Goal: Information Seeking & Learning: Compare options

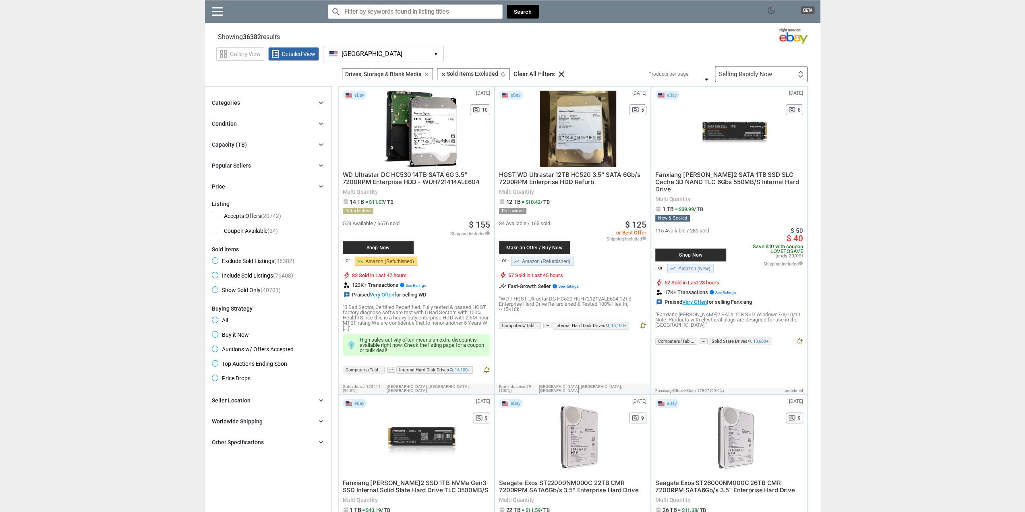
click at [320, 144] on icon "chevron_right" at bounding box center [321, 145] width 8 height 8
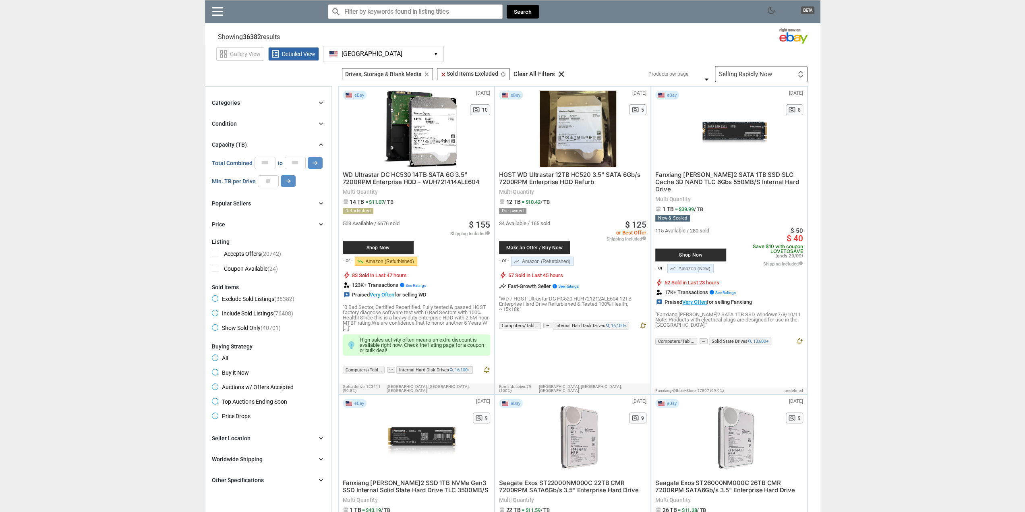
click at [320, 144] on icon "chevron_right" at bounding box center [321, 145] width 8 height 8
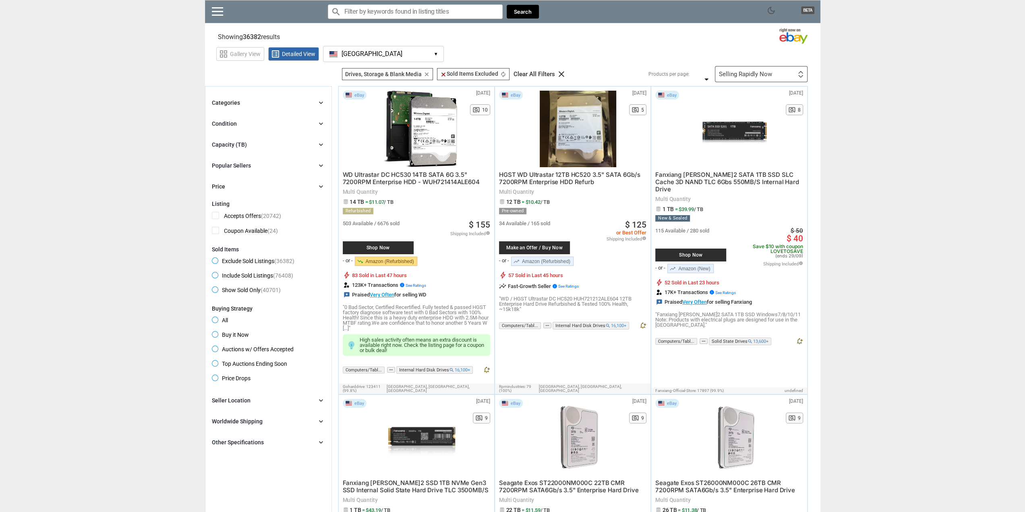
click at [319, 185] on icon "chevron_right" at bounding box center [321, 186] width 8 height 8
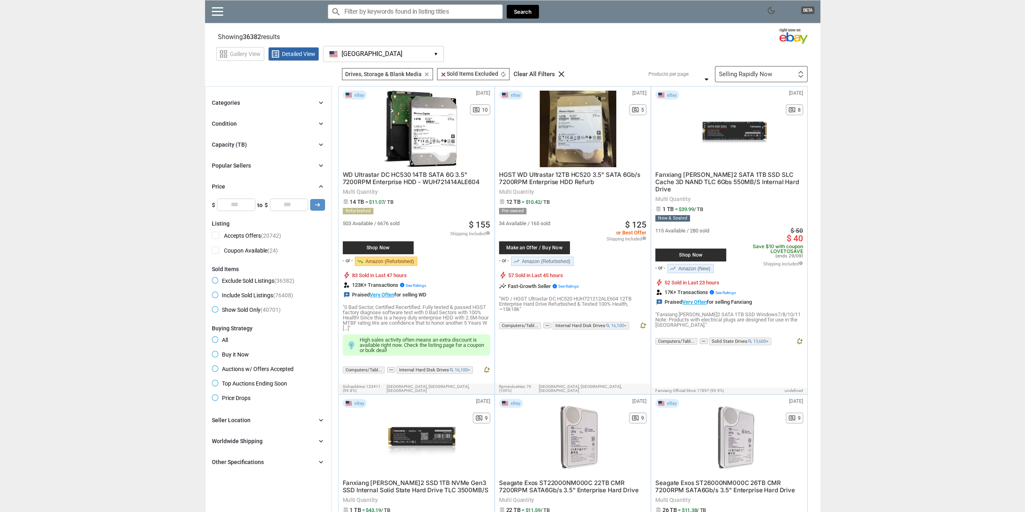
click at [322, 184] on icon "chevron_right" at bounding box center [321, 186] width 8 height 8
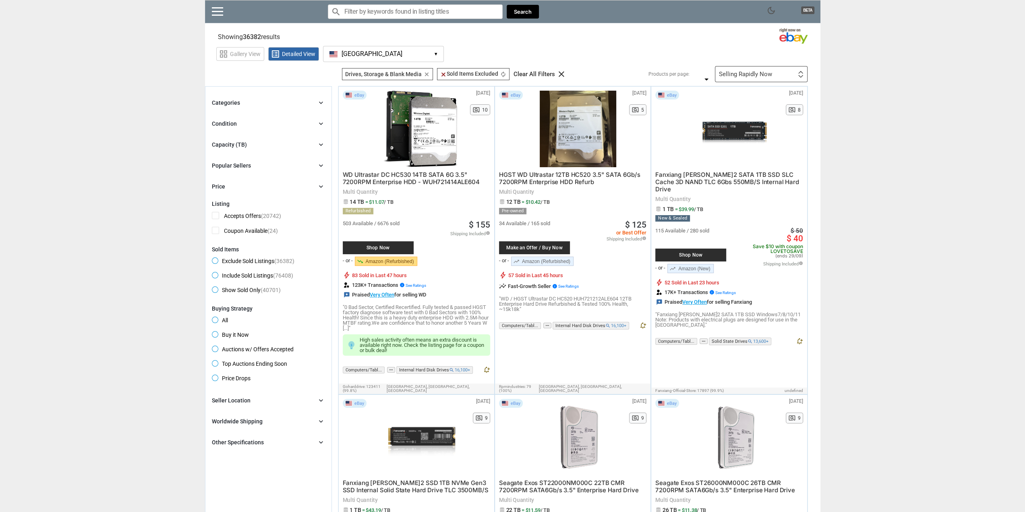
click at [319, 102] on icon "chevron_right" at bounding box center [321, 103] width 8 height 8
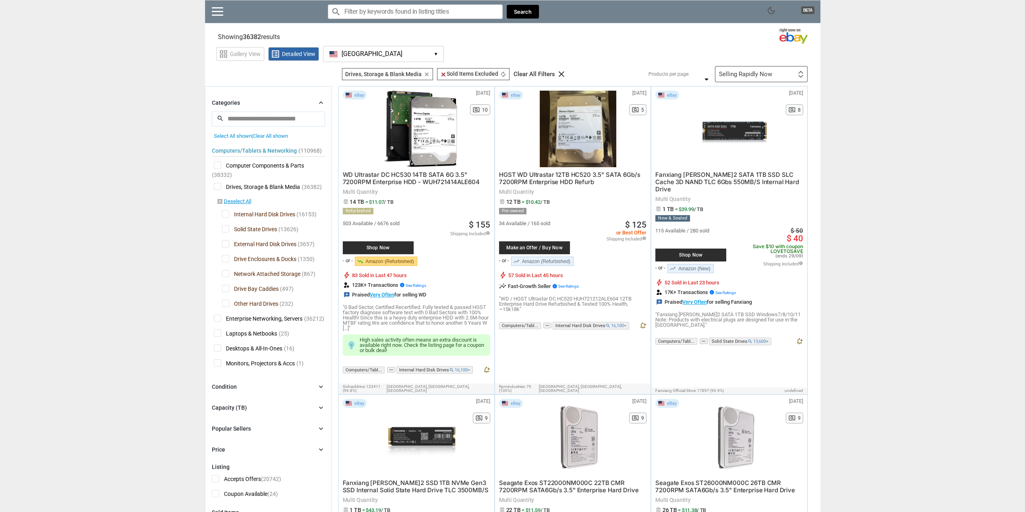
click at [226, 258] on span "Drive Enclosures & Docks" at bounding box center [259, 260] width 75 height 10
click at [224, 276] on span "Network Attached Storage" at bounding box center [261, 275] width 79 height 10
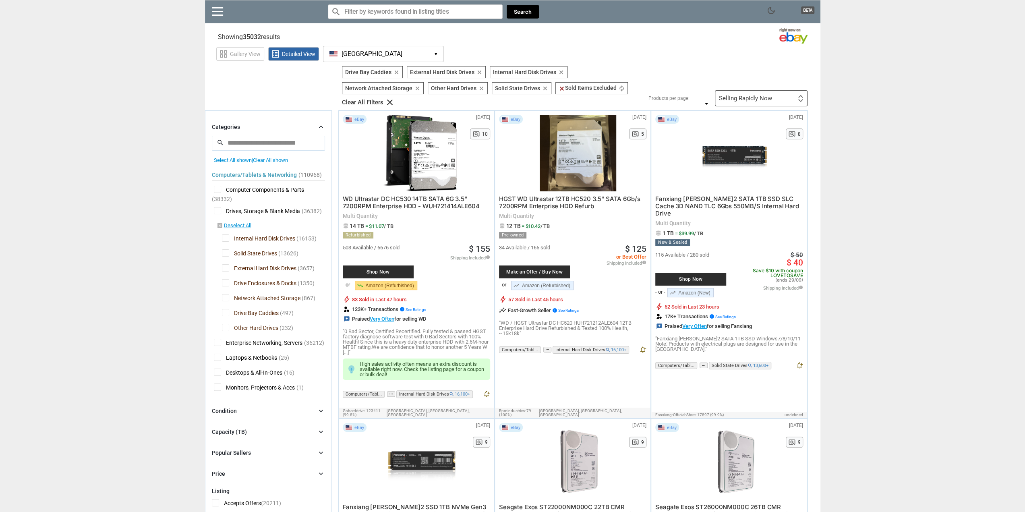
click at [226, 309] on span "Drive Bay Caddies" at bounding box center [250, 314] width 57 height 10
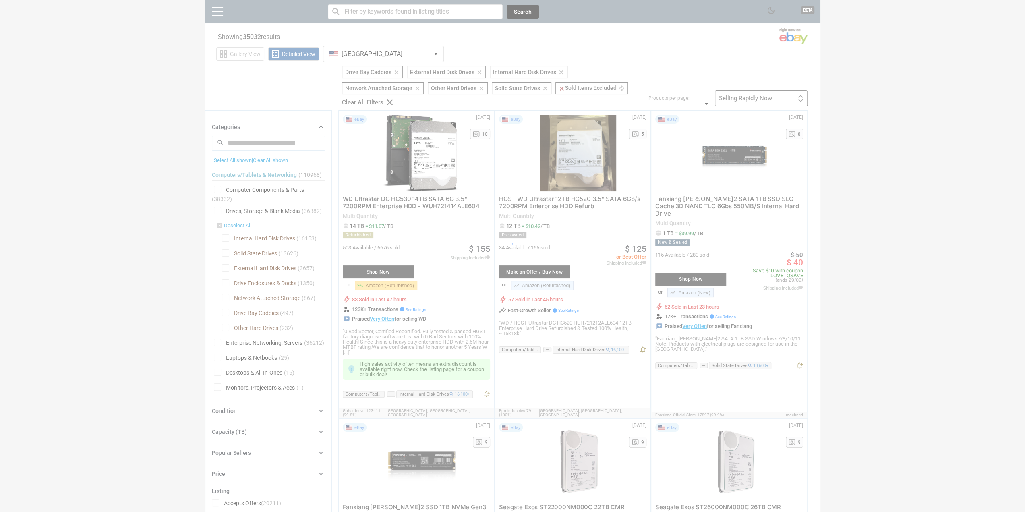
click at [226, 327] on div at bounding box center [512, 256] width 1025 height 512
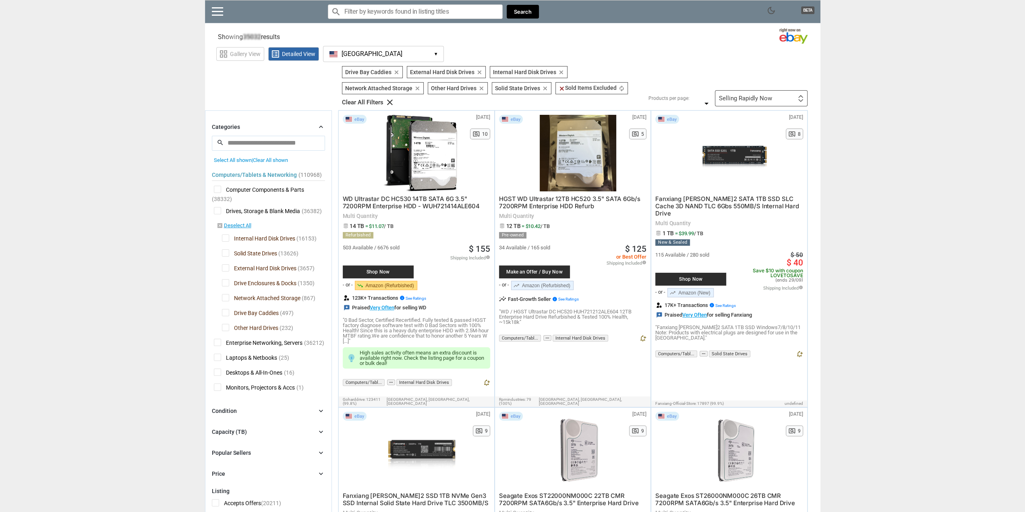
click at [226, 326] on span "Other Hard Drives" at bounding box center [250, 329] width 56 height 10
click at [0, 0] on div at bounding box center [0, 0] width 0 height 0
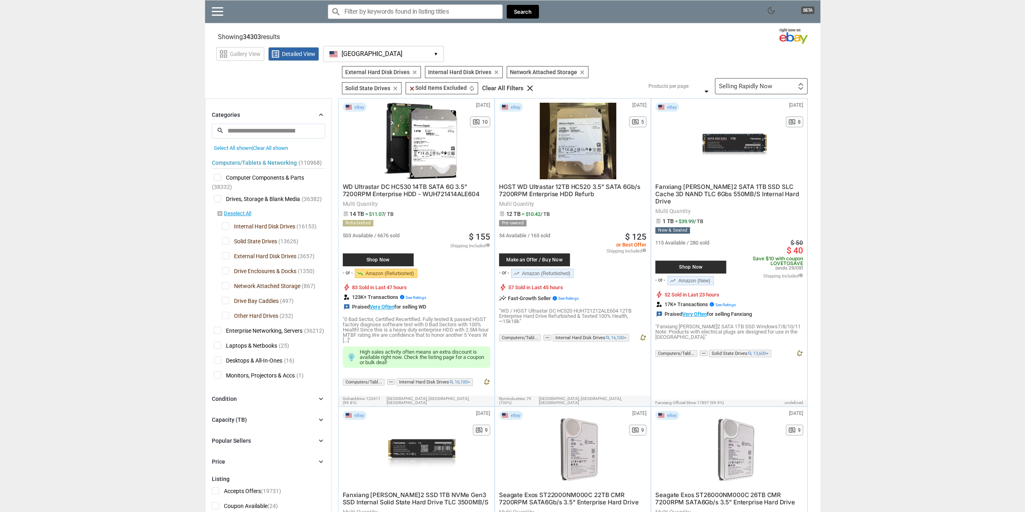
click at [227, 285] on span "Network Attached Storage" at bounding box center [261, 287] width 79 height 10
click at [317, 367] on icon "chevron_right" at bounding box center [321, 420] width 8 height 8
click at [264, 367] on input "number" at bounding box center [268, 456] width 21 height 12
click at [285, 367] on icon "arrow_right_alt" at bounding box center [288, 456] width 8 height 8
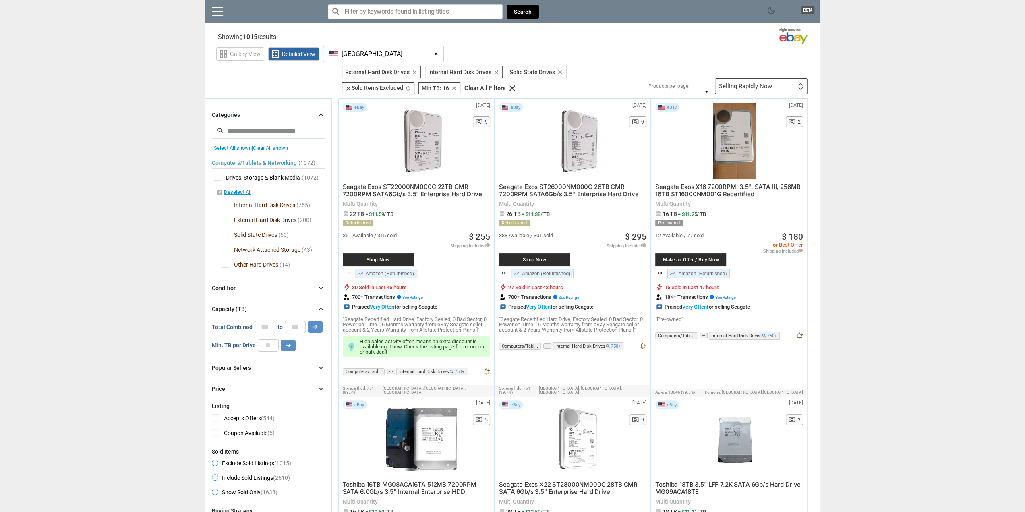
click at [765, 87] on div "Selling Rapidly Now" at bounding box center [745, 86] width 53 height 6
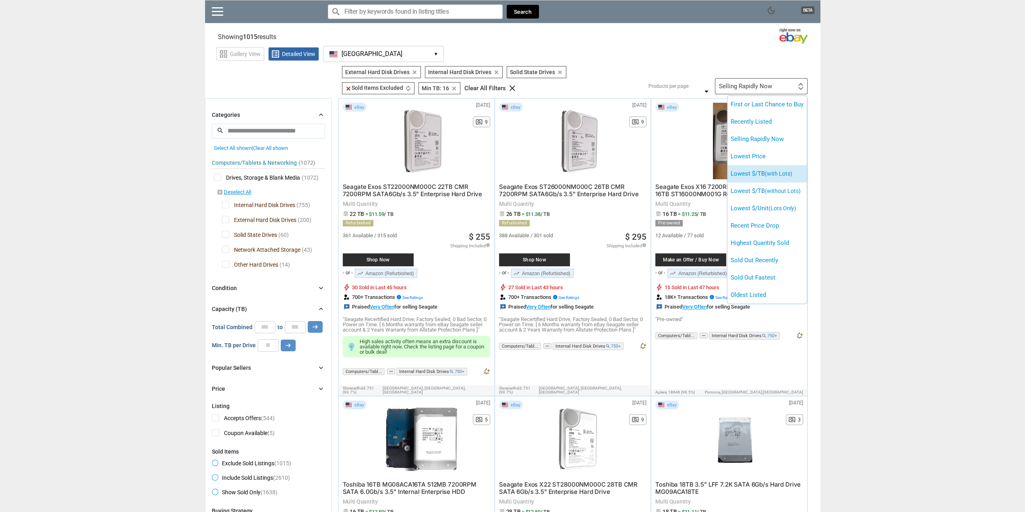
click at [767, 178] on li "Lowest $/TB (with Lots)" at bounding box center [766, 173] width 79 height 17
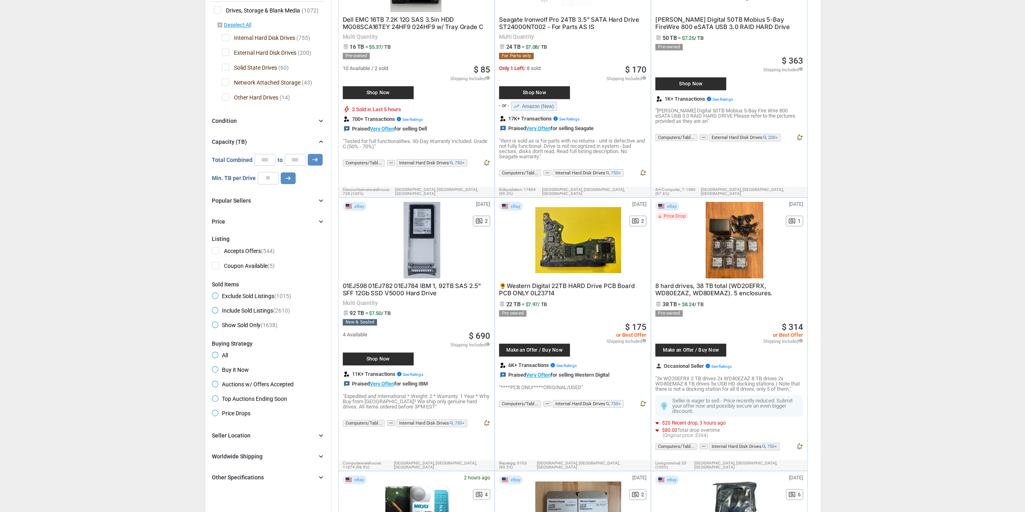
scroll to position [201, 0]
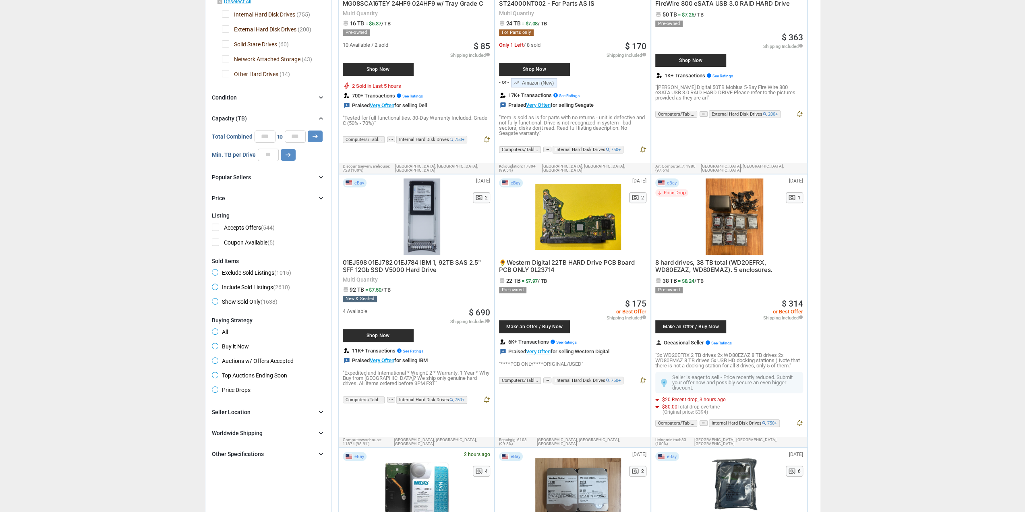
click at [321, 367] on icon "chevron_right" at bounding box center [321, 454] width 8 height 8
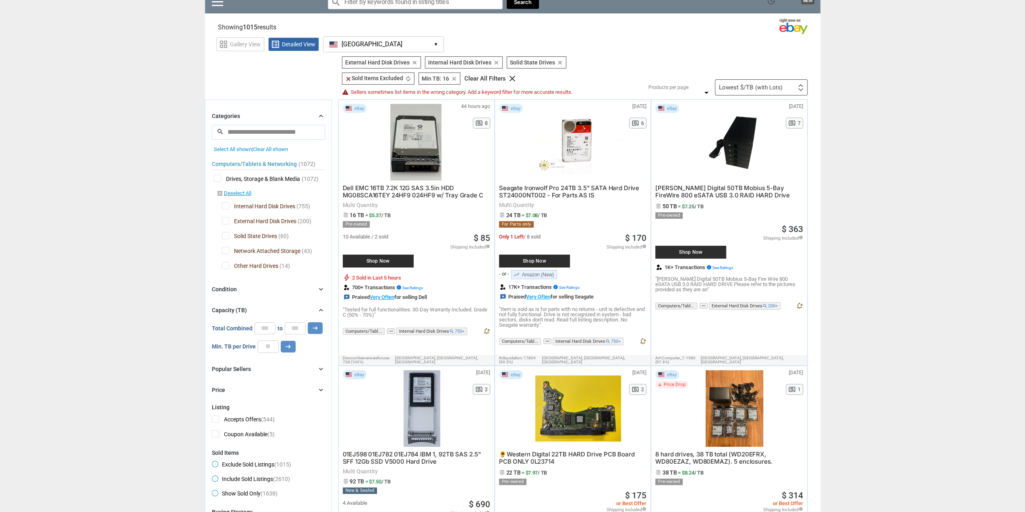
scroll to position [0, 0]
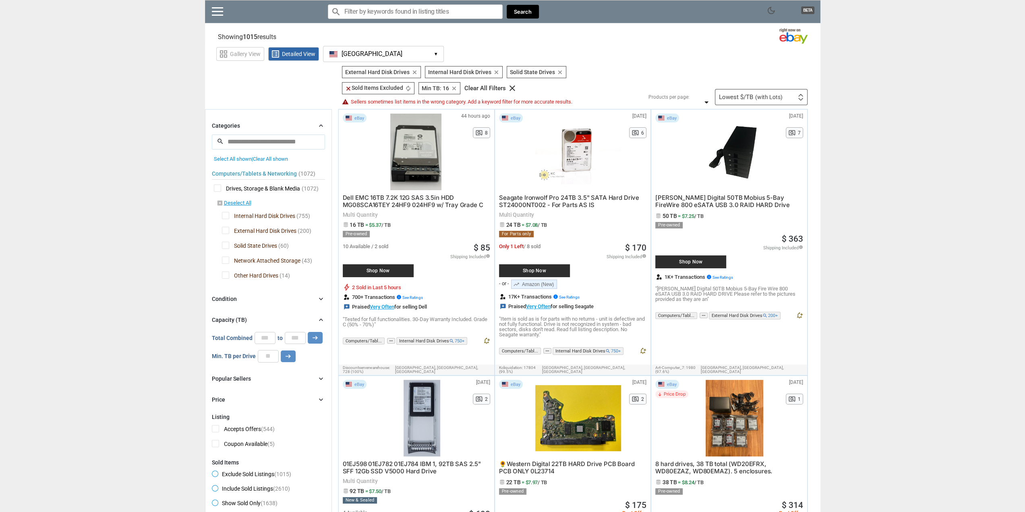
click at [242, 292] on div "Categories chevron_right search close Select All shown | Clear All shown Comput…" at bounding box center [268, 262] width 113 height 283
click at [233, 297] on div "Condition" at bounding box center [224, 299] width 25 height 8
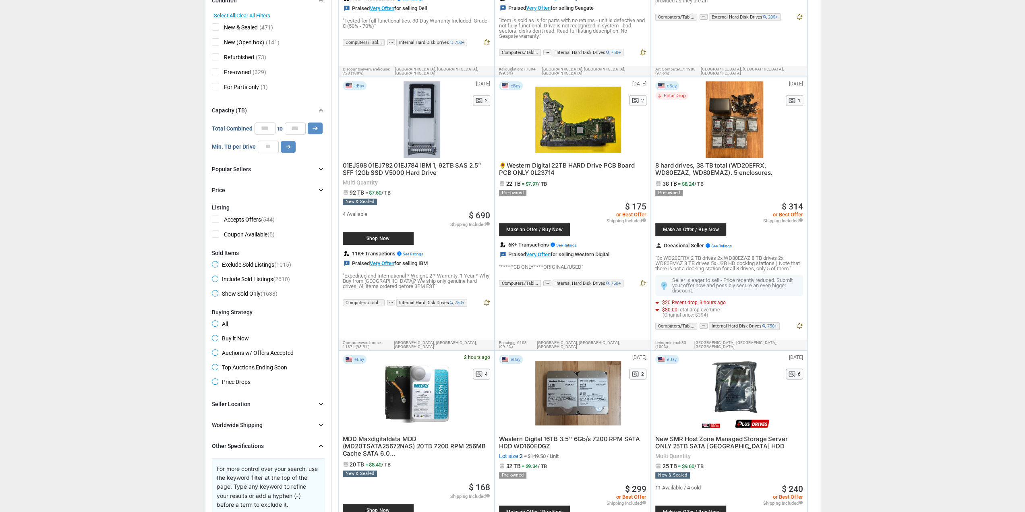
scroll to position [282, 0]
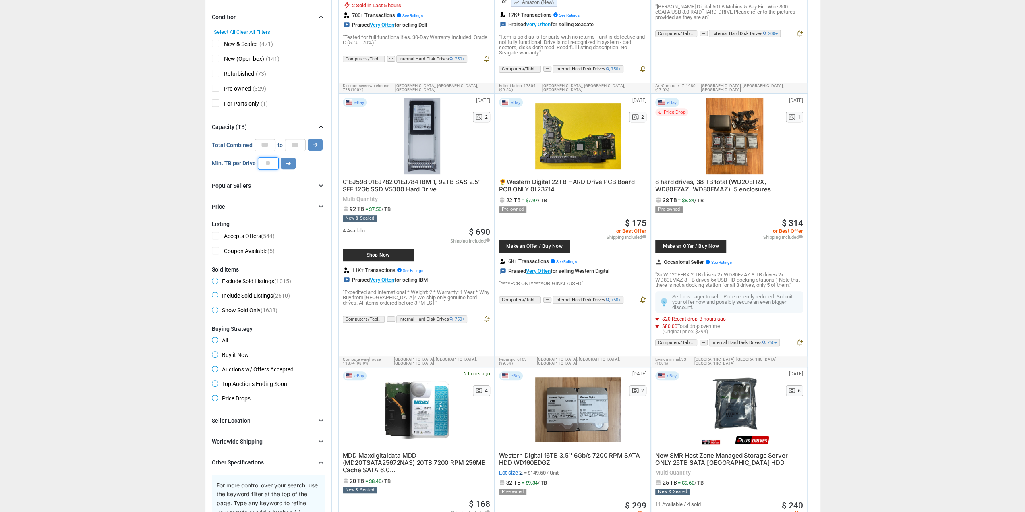
drag, startPoint x: 272, startPoint y: 160, endPoint x: 259, endPoint y: 160, distance: 13.3
click at [259, 160] on input "**" at bounding box center [268, 163] width 21 height 12
type input "**"
click at [286, 160] on icon "arrow_right_alt" at bounding box center [288, 164] width 8 height 8
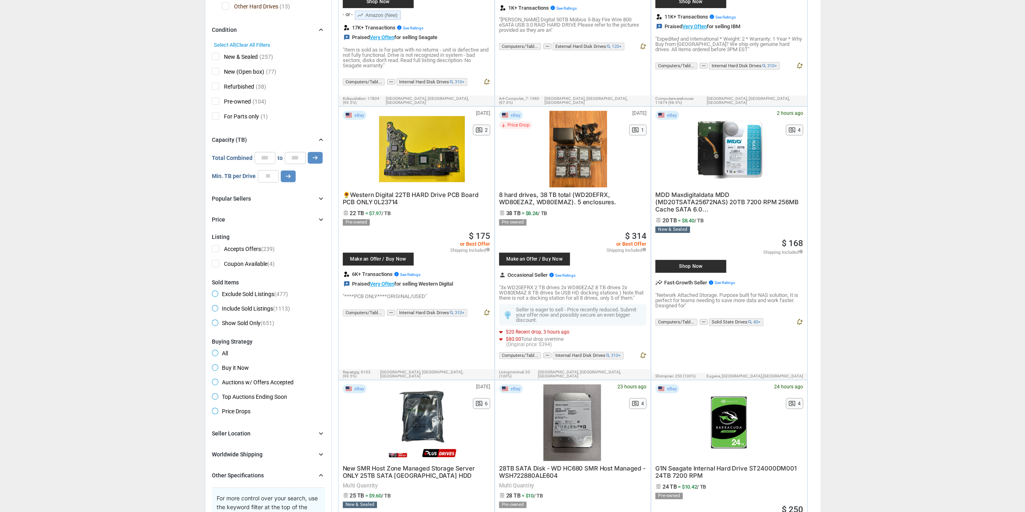
scroll to position [282, 0]
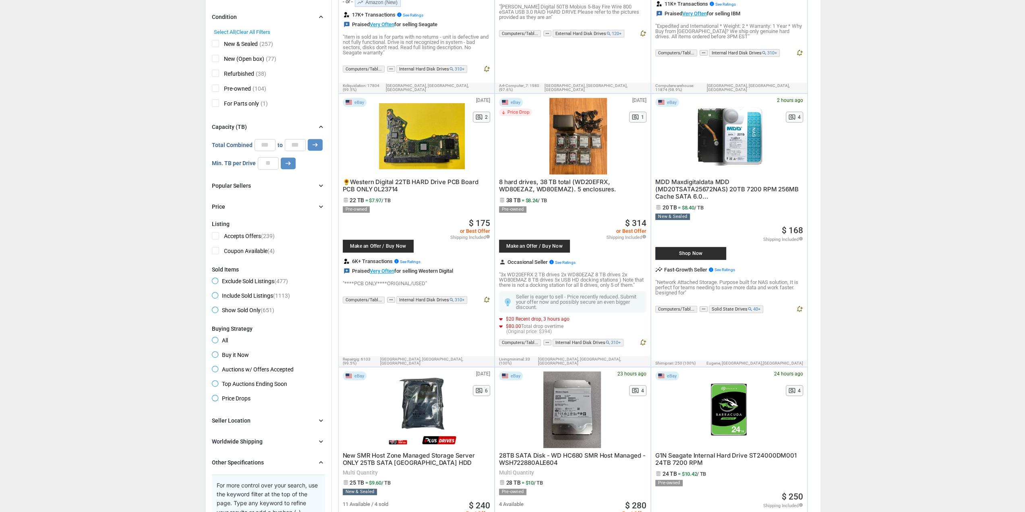
click at [390, 297] on span "more_horiz" at bounding box center [391, 300] width 8 height 6
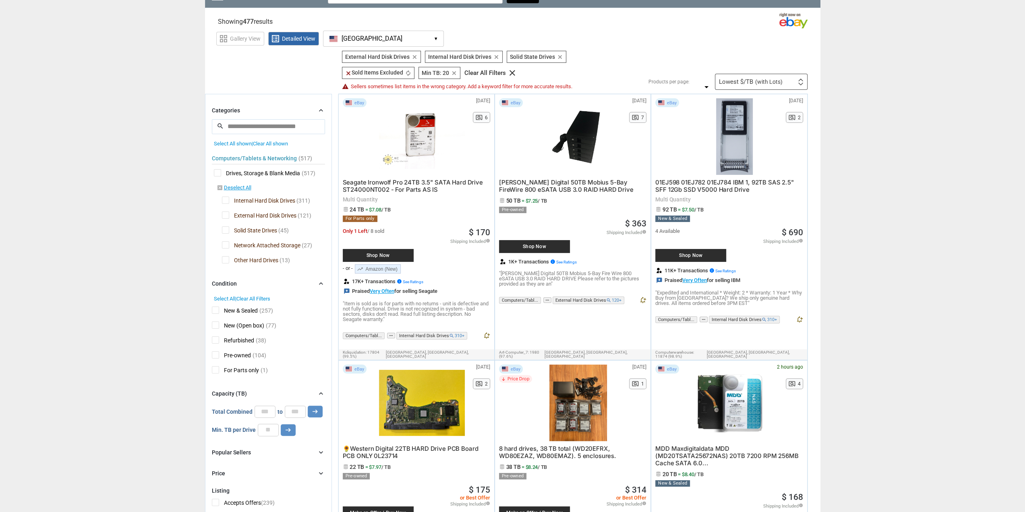
scroll to position [0, 0]
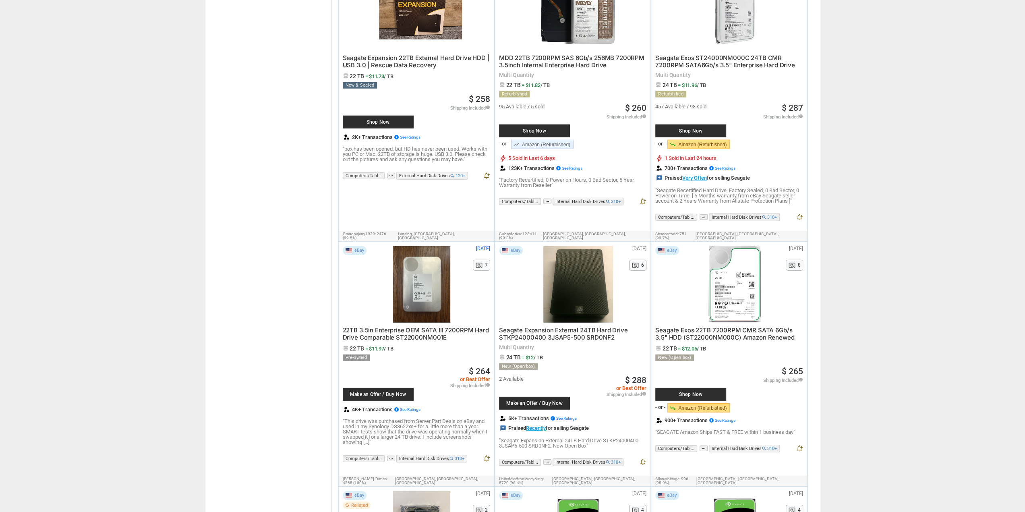
scroll to position [2377, 0]
